Goal: Task Accomplishment & Management: Complete application form

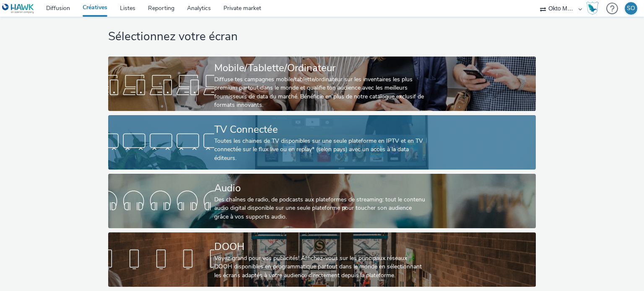
scroll to position [17, 0]
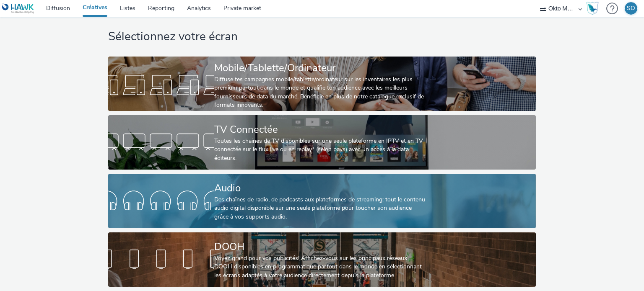
click at [233, 182] on div "Audio" at bounding box center [320, 188] width 212 height 15
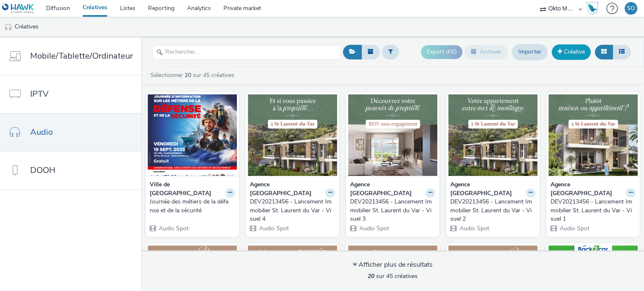
click at [557, 54] on link "Créative" at bounding box center [571, 51] width 39 height 15
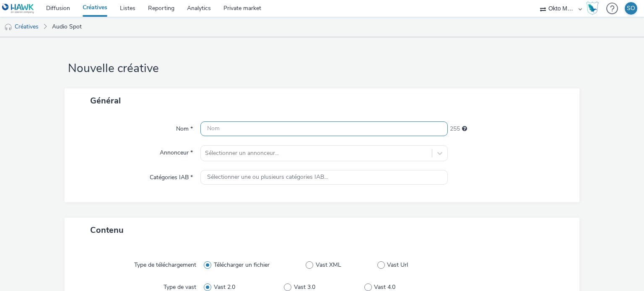
click at [310, 125] on input "text" at bounding box center [323, 129] width 247 height 15
paste input "CARSAT CAISSE D'Assurance RETRAITE ET [DEMOGRAPHIC_DATA]"
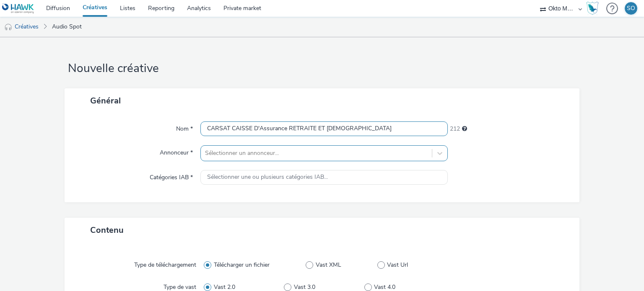
type input "CARSAT CAISSE D'Assurance RETRAITE ET [DEMOGRAPHIC_DATA]"
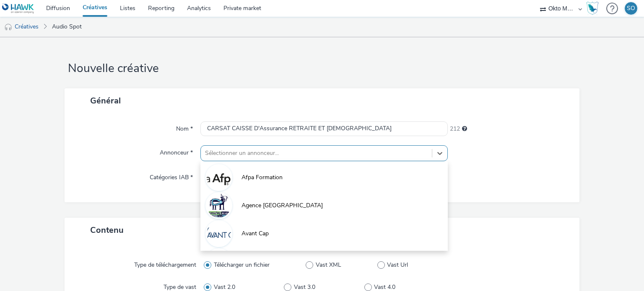
click at [223, 154] on div "option Afpa Formation focused, 1 of 10. 10 results available. Use Up and Down t…" at bounding box center [323, 153] width 247 height 16
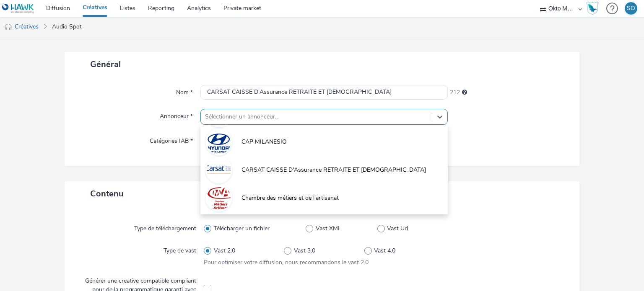
scroll to position [195, 0]
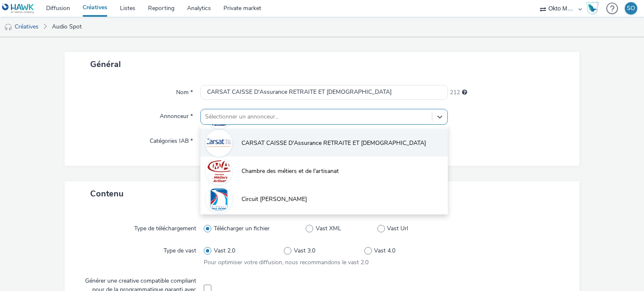
click at [257, 149] on li "CARSAT CAISSE D'Assurance RETRAITE ET [DEMOGRAPHIC_DATA]" at bounding box center [323, 143] width 247 height 28
type input "[URL][DOMAIN_NAME]"
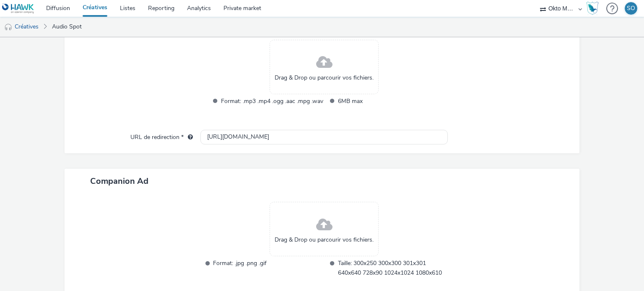
scroll to position [378, 0]
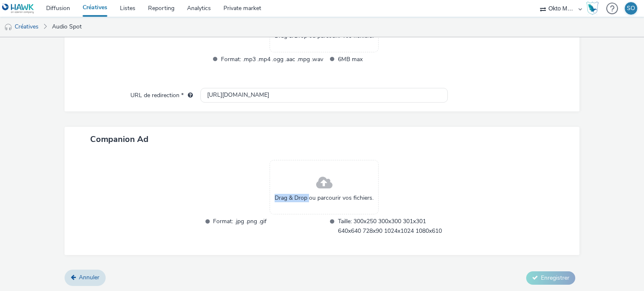
click at [306, 187] on div "Drag & Drop ou parcourir vos fichiers." at bounding box center [324, 187] width 109 height 54
click at [298, 200] on span "Drag & Drop ou parcourir vos fichiers." at bounding box center [324, 198] width 99 height 8
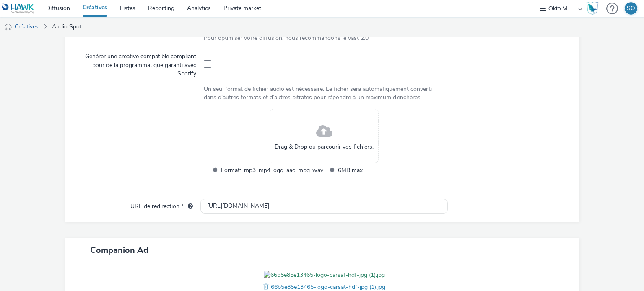
scroll to position [252, 0]
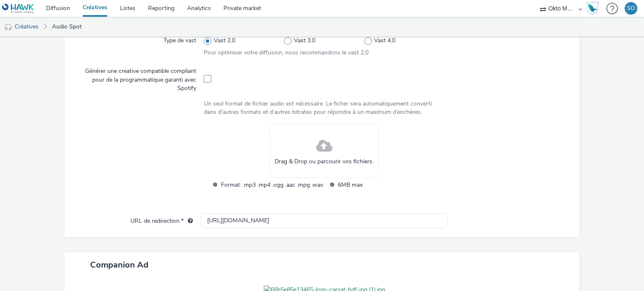
click at [300, 154] on div "Drag & Drop ou parcourir vos fichiers." at bounding box center [324, 151] width 109 height 54
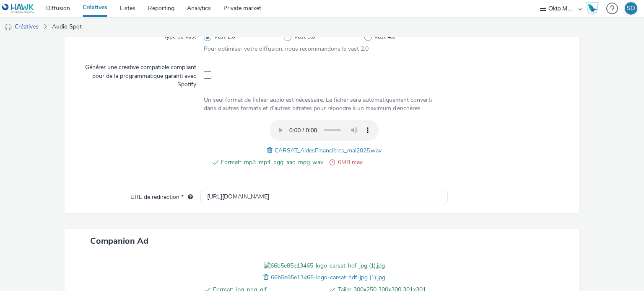
scroll to position [285, 0]
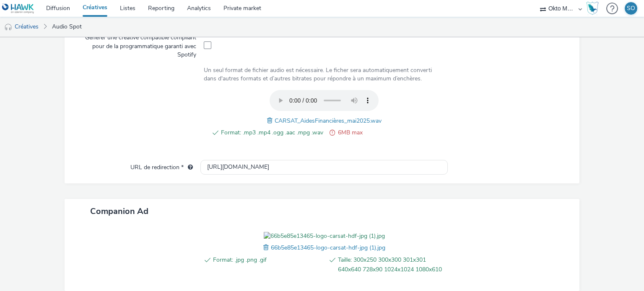
click at [268, 116] on span at bounding box center [271, 120] width 8 height 9
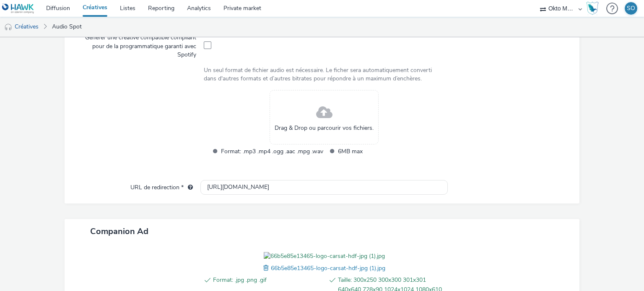
click at [281, 132] on div "Drag & Drop ou parcourir vos fichiers." at bounding box center [324, 117] width 109 height 54
click at [298, 110] on div "Drag & Drop ou parcourir vos fichiers." at bounding box center [324, 117] width 109 height 54
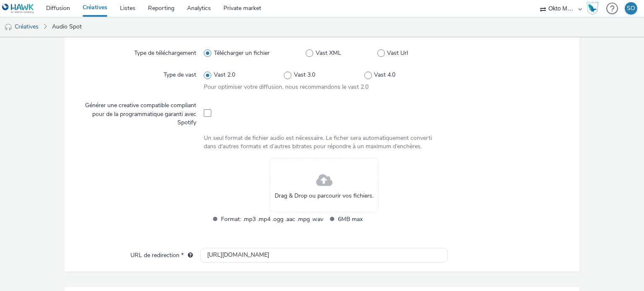
scroll to position [223, 0]
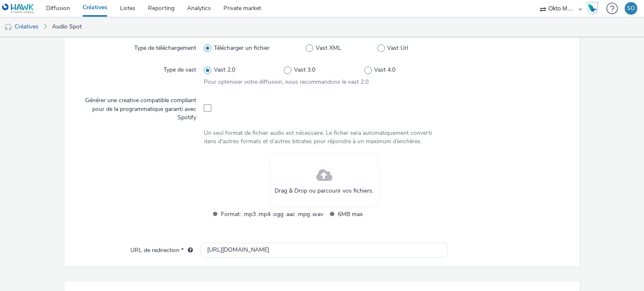
click at [299, 179] on div "Drag & Drop ou parcourir vos fichiers." at bounding box center [324, 180] width 109 height 54
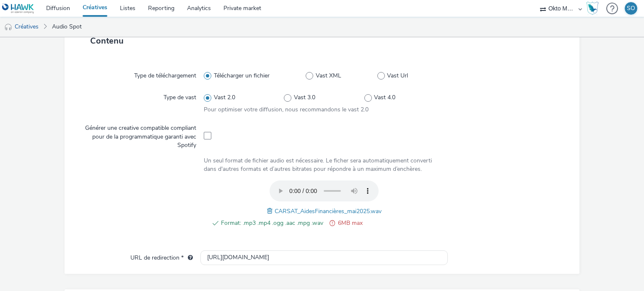
scroll to position [181, 0]
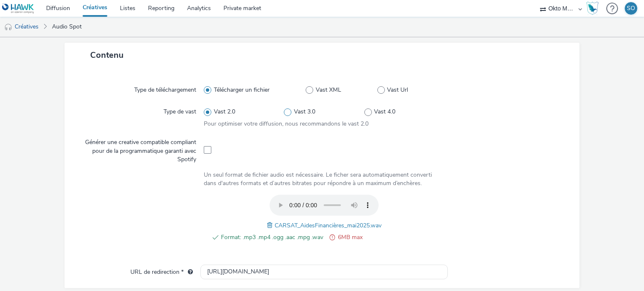
click at [284, 110] on span at bounding box center [288, 113] width 8 height 8
click at [284, 110] on input "Vast 3.0" at bounding box center [286, 111] width 5 height 5
radio input "false"
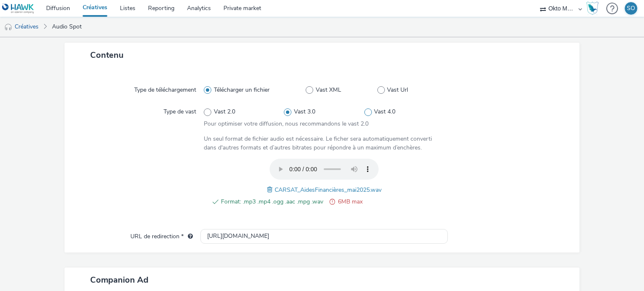
click at [364, 111] on span at bounding box center [368, 113] width 8 height 8
click at [364, 111] on input "Vast 4.0" at bounding box center [366, 111] width 5 height 5
radio input "false"
radio input "true"
click at [209, 111] on span at bounding box center [208, 113] width 8 height 8
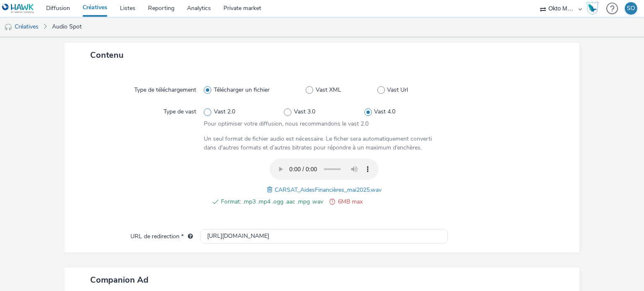
click at [209, 111] on input "Vast 2.0" at bounding box center [206, 111] width 5 height 5
radio input "true"
radio input "false"
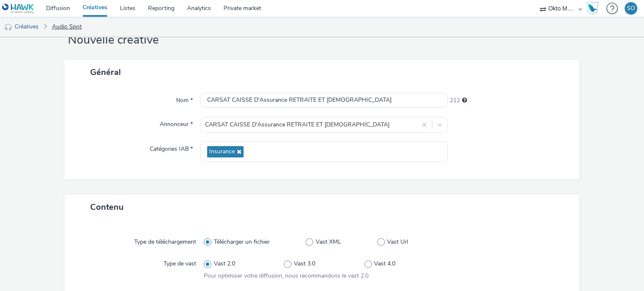
scroll to position [0, 0]
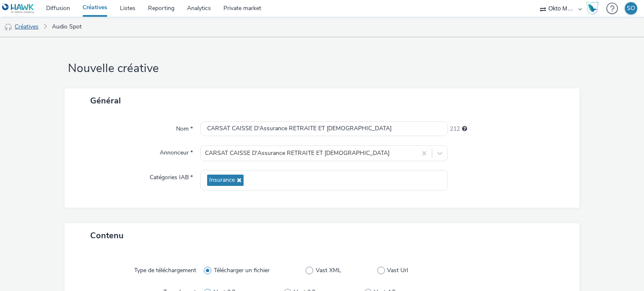
click at [27, 25] on link "Créatives" at bounding box center [21, 27] width 43 height 20
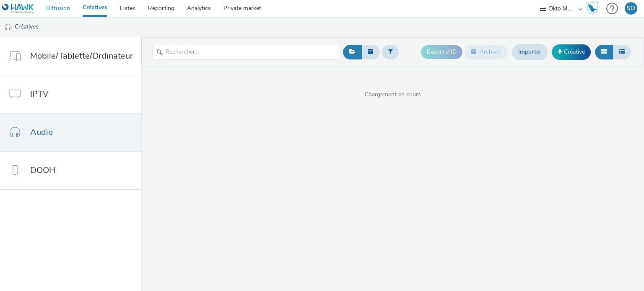
click at [51, 13] on link "Diffusion" at bounding box center [58, 8] width 36 height 17
